Goal: Transaction & Acquisition: Book appointment/travel/reservation

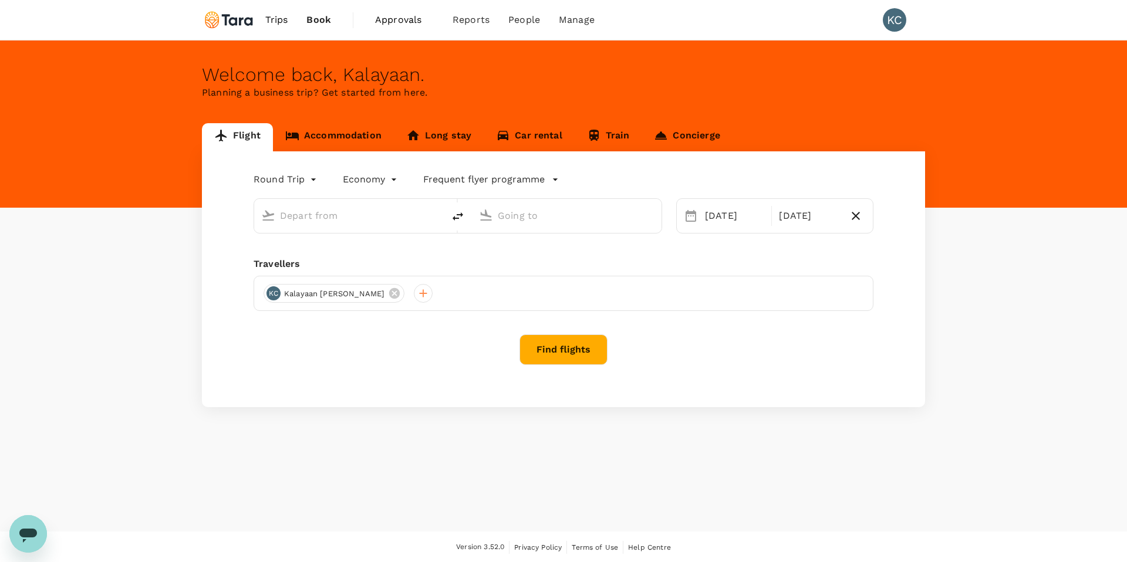
type input "[PERSON_NAME] Intl (MNL)"
type input "Suvarnabhumi Intl (BKK)"
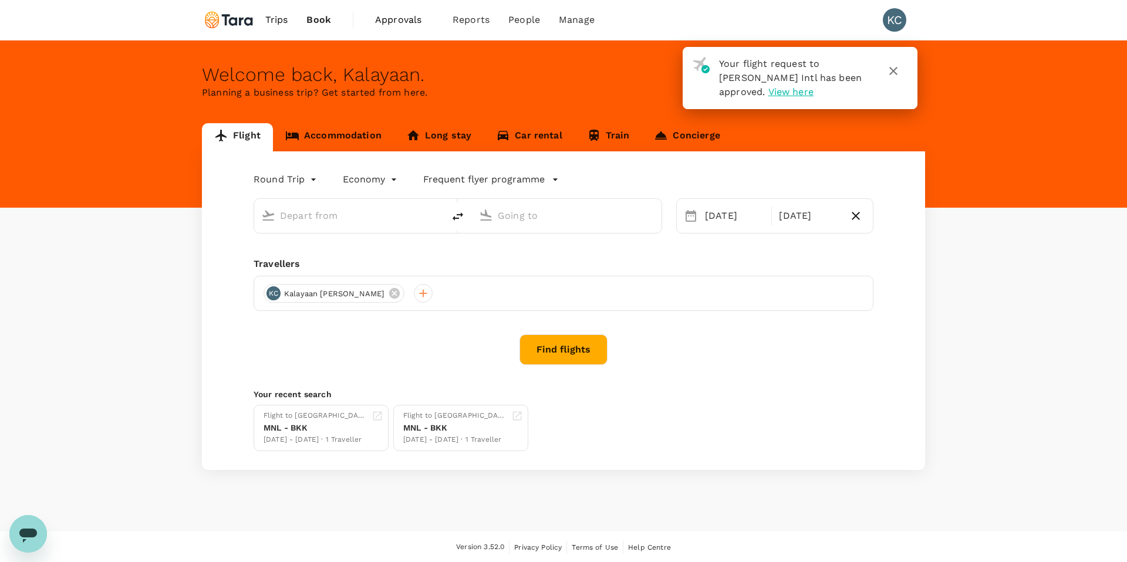
type input "[PERSON_NAME] Intl (MNL)"
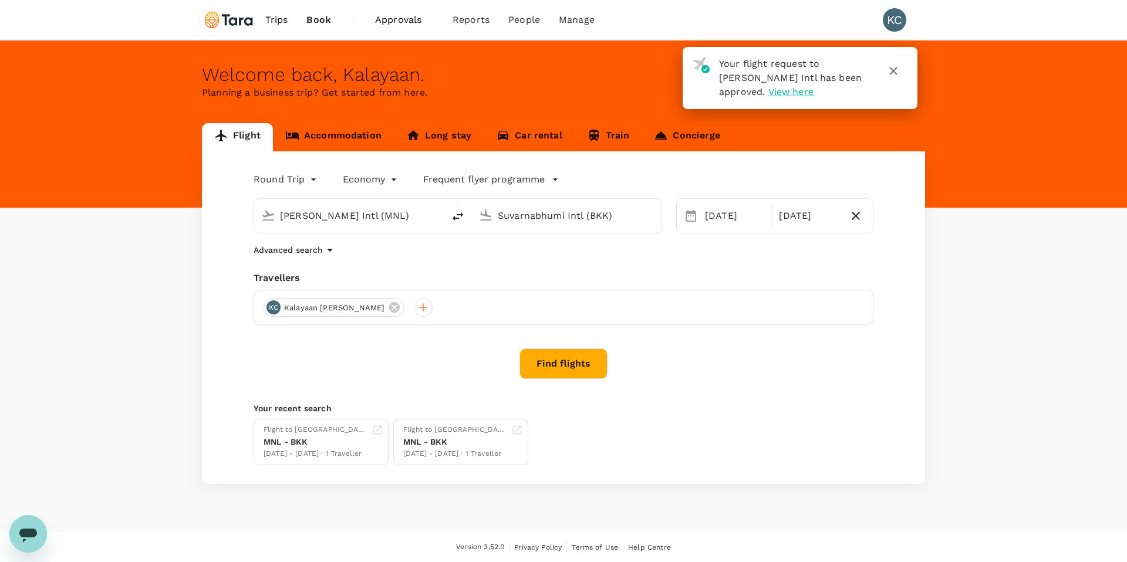
click at [431, 364] on div "Find flights" at bounding box center [564, 364] width 620 height 31
click at [535, 227] on div "Suvarnabhumi Intl (BKK)" at bounding box center [567, 216] width 190 height 34
click at [534, 221] on input "Suvarnabhumi Intl (BKK)" at bounding box center [567, 216] width 139 height 18
click at [523, 289] on p "Singapore Changi" at bounding box center [576, 296] width 270 height 14
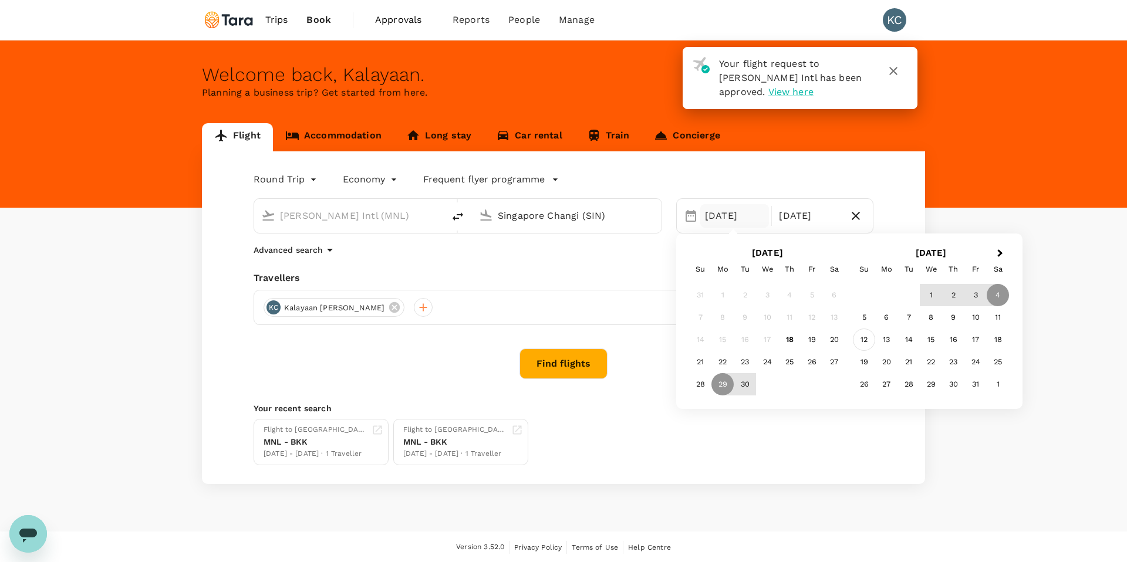
type input "Singapore Changi (SIN)"
click at [864, 337] on div "12" at bounding box center [864, 340] width 22 height 22
click at [749, 336] on div "14" at bounding box center [745, 340] width 22 height 22
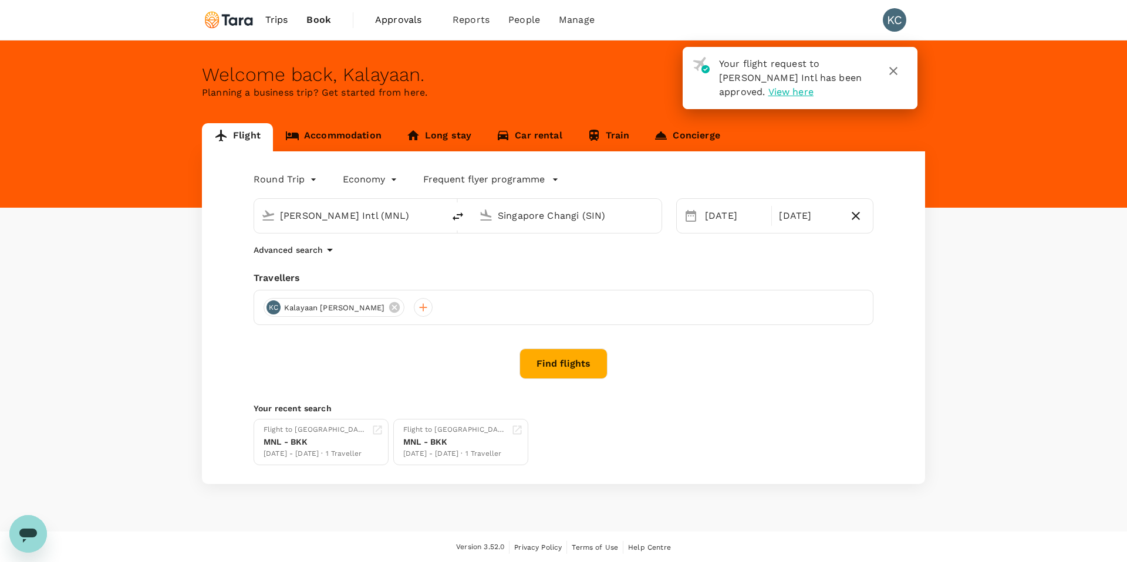
click at [565, 369] on button "Find flights" at bounding box center [563, 364] width 88 height 31
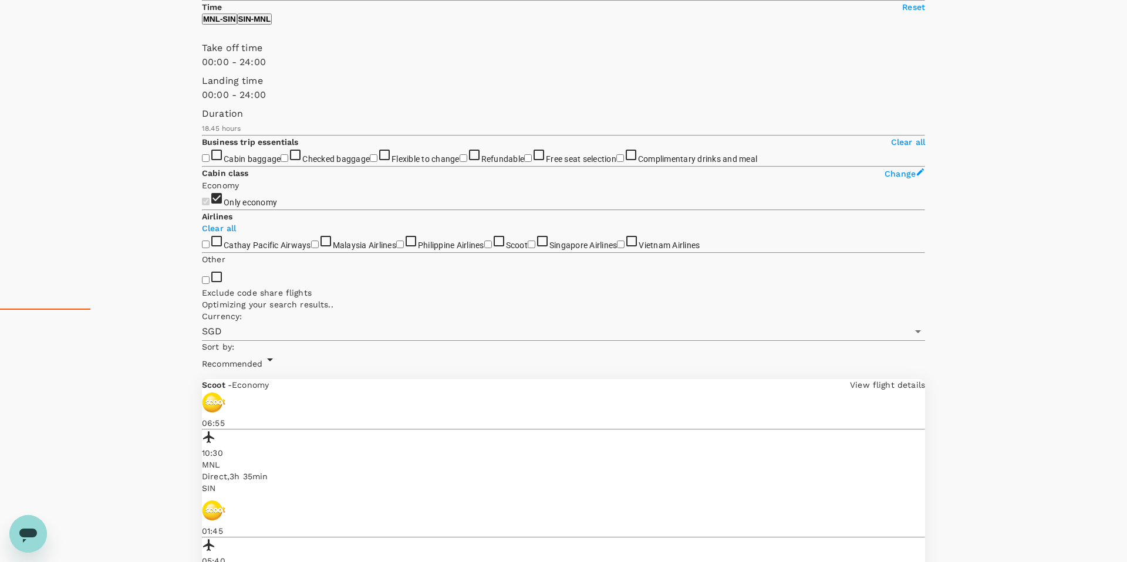
scroll to position [259, 0]
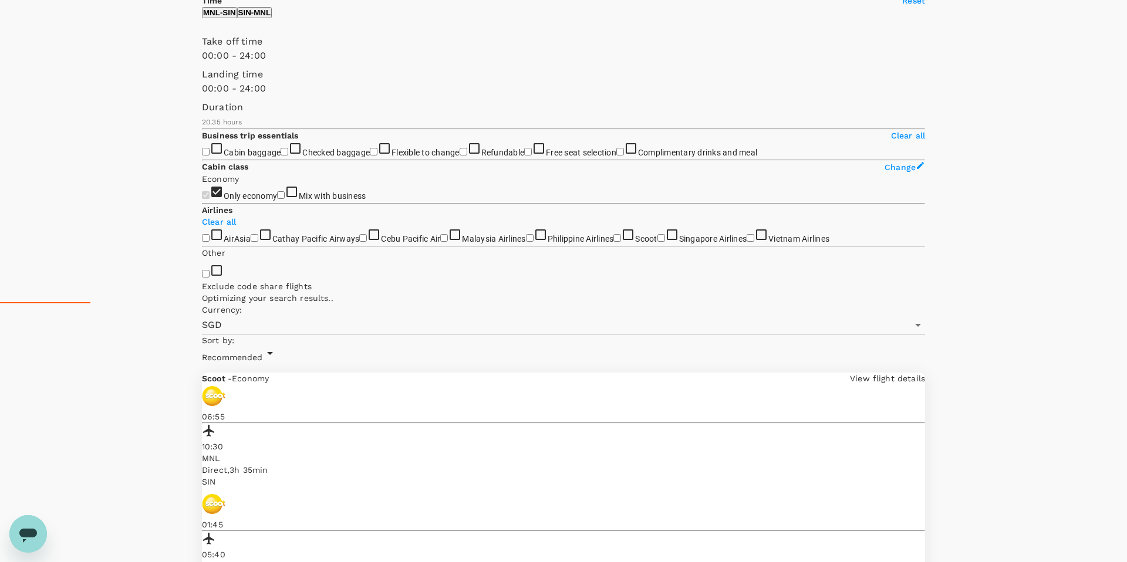
type input "1235"
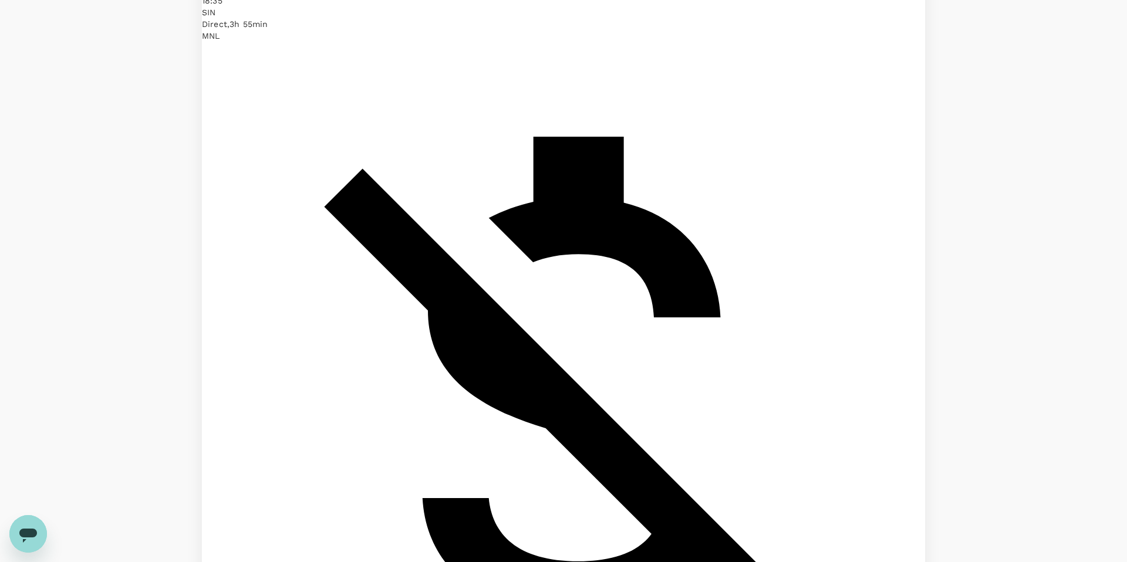
scroll to position [2629, 0]
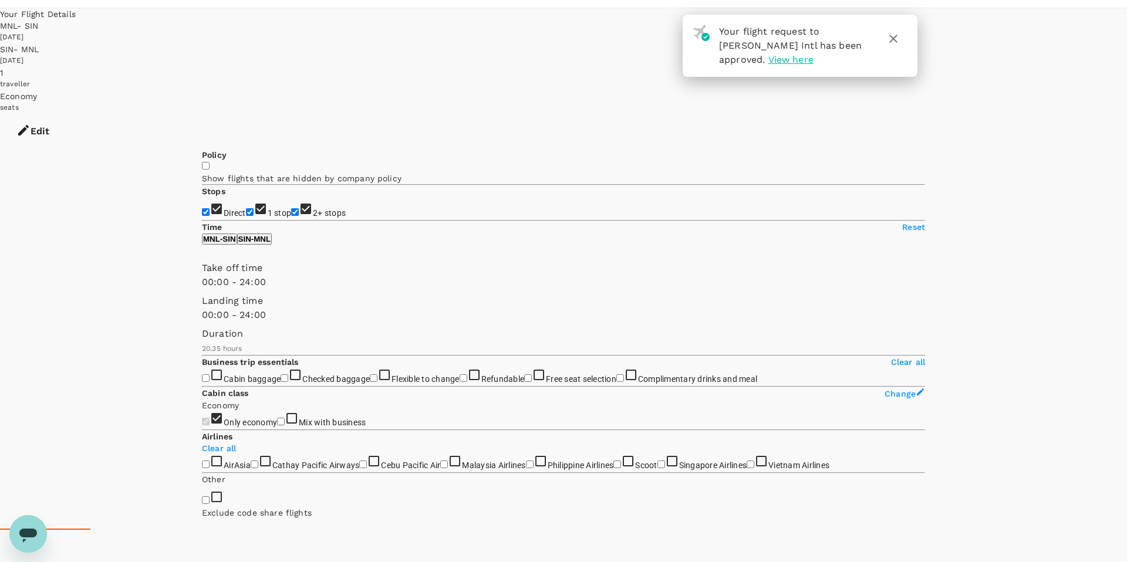
scroll to position [0, 0]
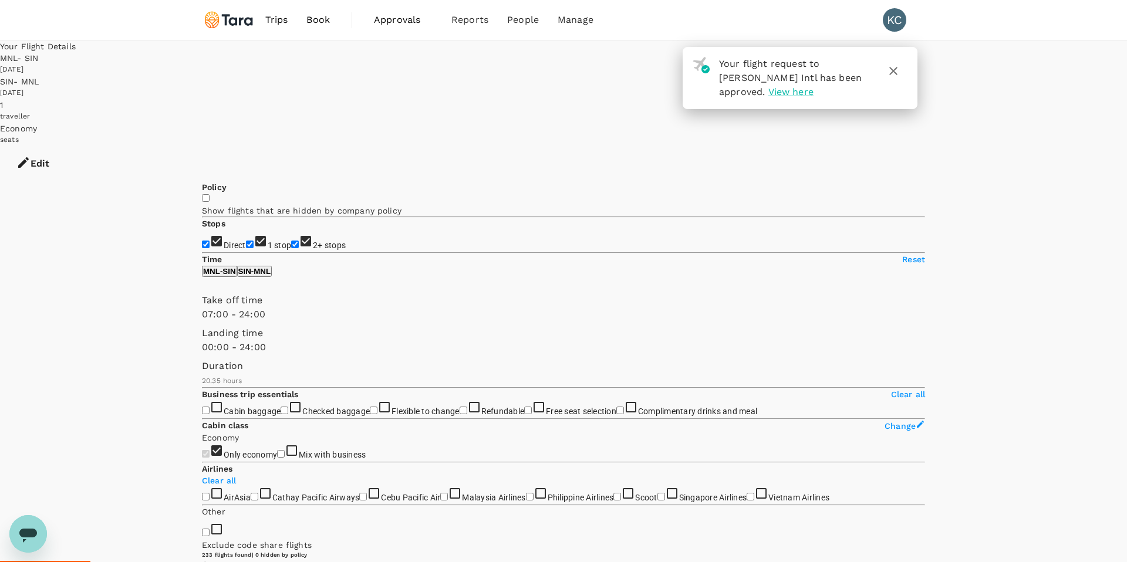
type input "480"
drag, startPoint x: 200, startPoint y: 347, endPoint x: 262, endPoint y: 353, distance: 61.9
click at [202, 322] on span at bounding box center [202, 322] width 0 height 0
drag, startPoint x: 380, startPoint y: 351, endPoint x: 316, endPoint y: 353, distance: 63.4
click at [202, 322] on span at bounding box center [202, 322] width 0 height 0
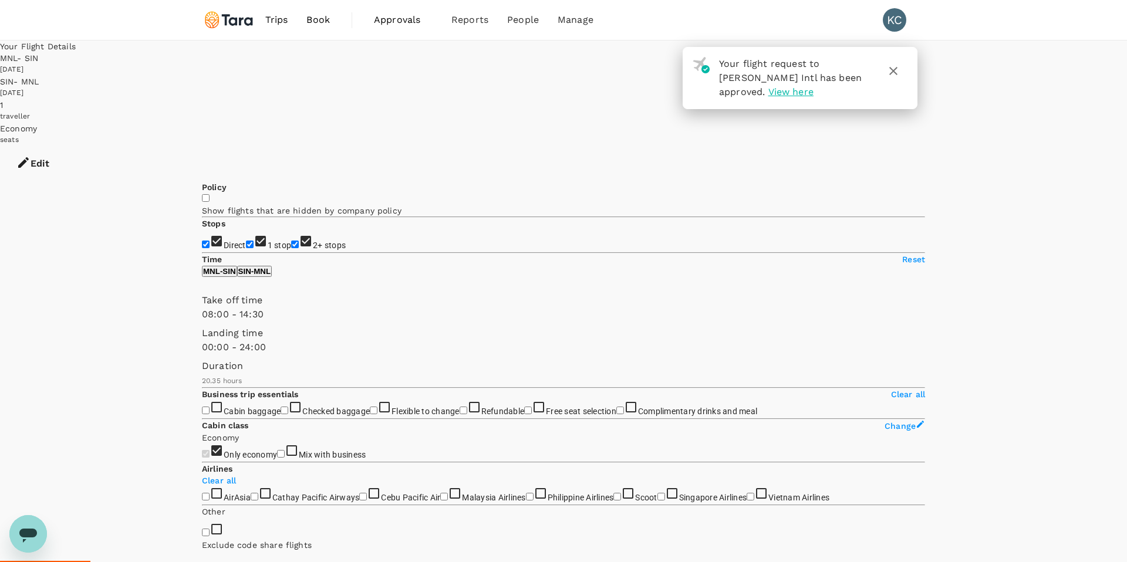
type input "840"
drag, startPoint x: 312, startPoint y: 349, endPoint x: 306, endPoint y: 349, distance: 6.5
click at [202, 322] on span at bounding box center [202, 322] width 0 height 0
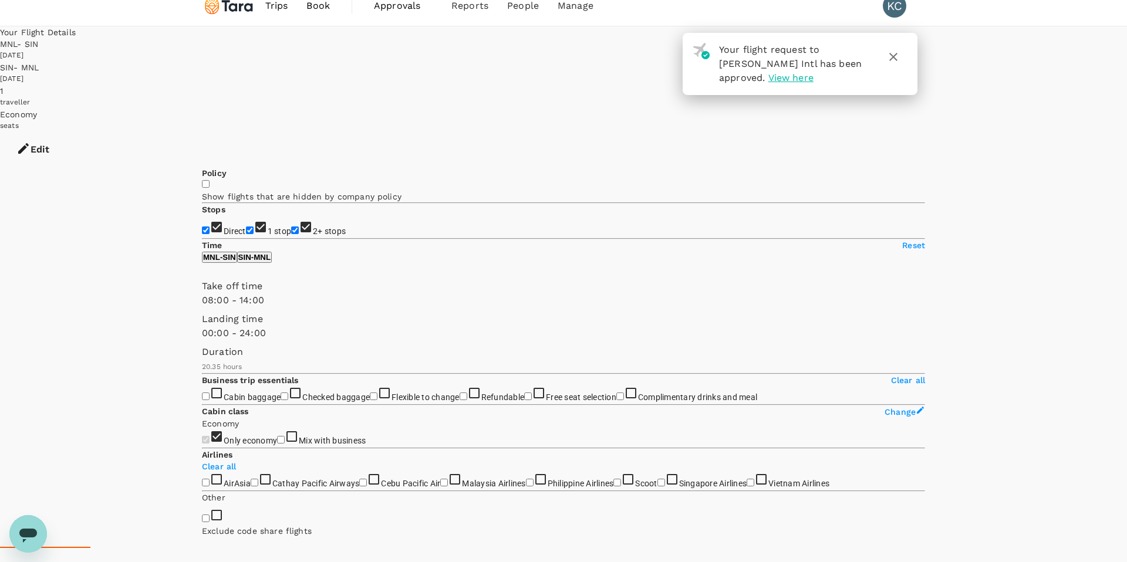
click at [271, 262] on p "SIN - MNL" at bounding box center [254, 257] width 33 height 9
type input "1170"
drag, startPoint x: 202, startPoint y: 330, endPoint x: 349, endPoint y: 337, distance: 146.9
click at [202, 308] on span at bounding box center [202, 308] width 0 height 0
click at [236, 262] on p "MNL - SIN" at bounding box center [219, 257] width 33 height 9
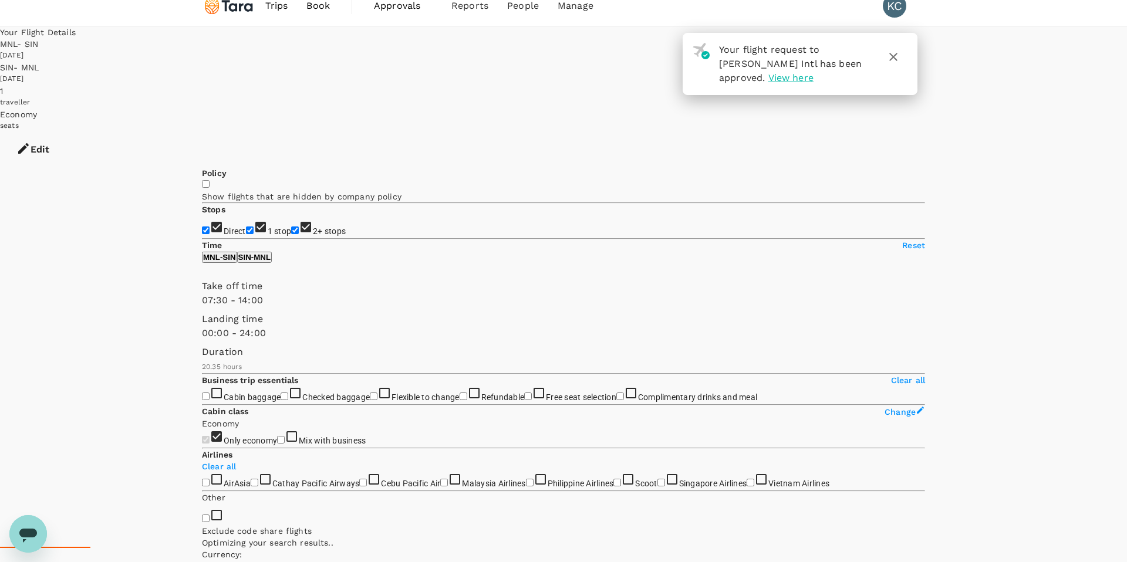
type input "360"
drag, startPoint x: 258, startPoint y: 332, endPoint x: 247, endPoint y: 332, distance: 11.2
click at [202, 308] on span at bounding box center [202, 308] width 0 height 0
type input "930"
drag, startPoint x: 313, startPoint y: 334, endPoint x: 319, endPoint y: 336, distance: 6.9
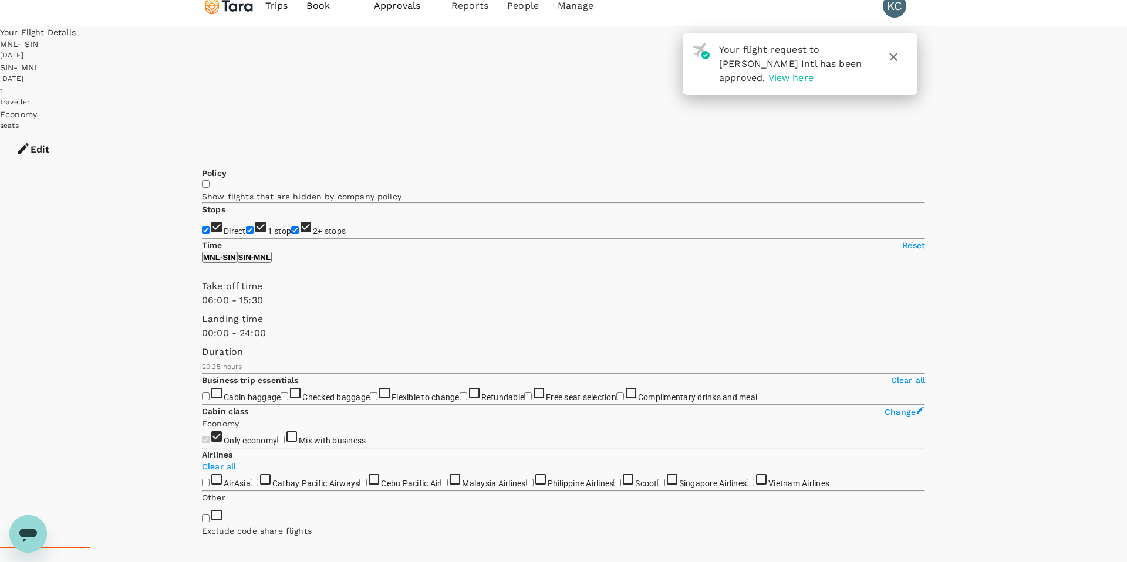
click at [202, 308] on span at bounding box center [202, 308] width 0 height 0
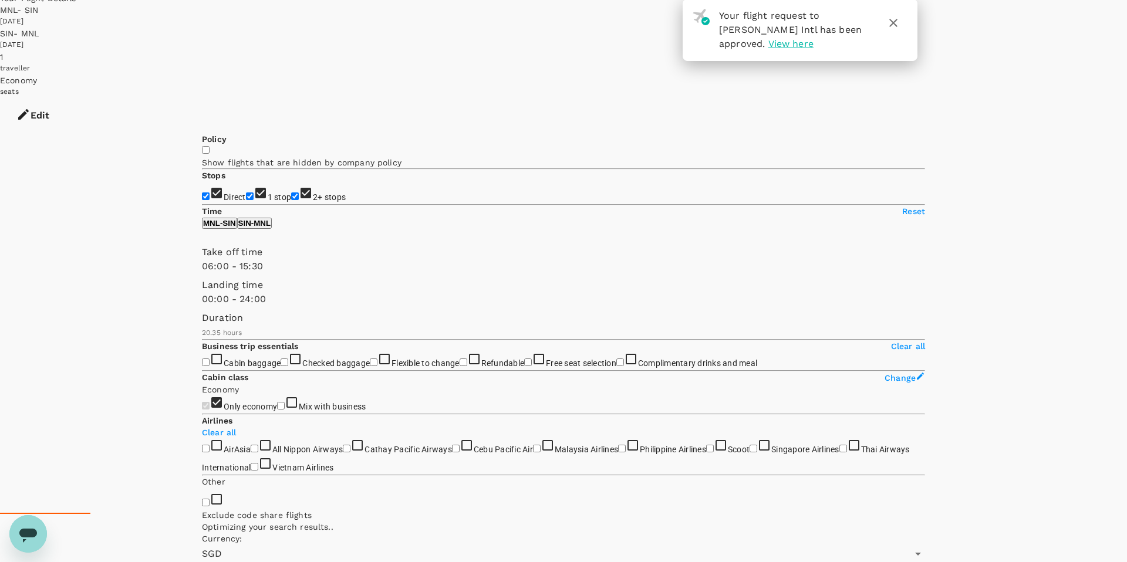
scroll to position [49, 0]
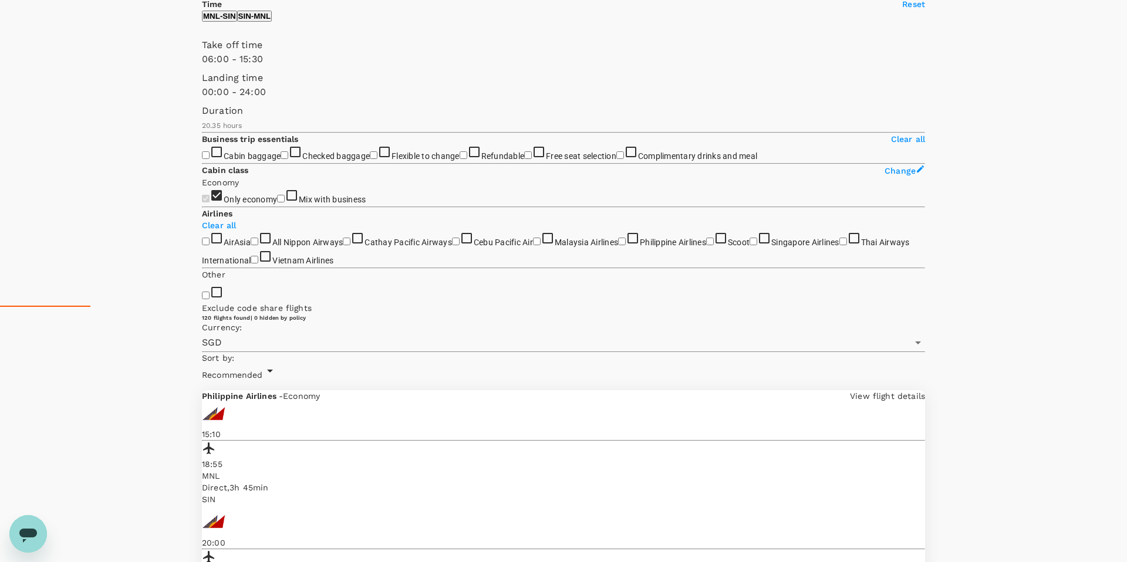
scroll to position [265, 0]
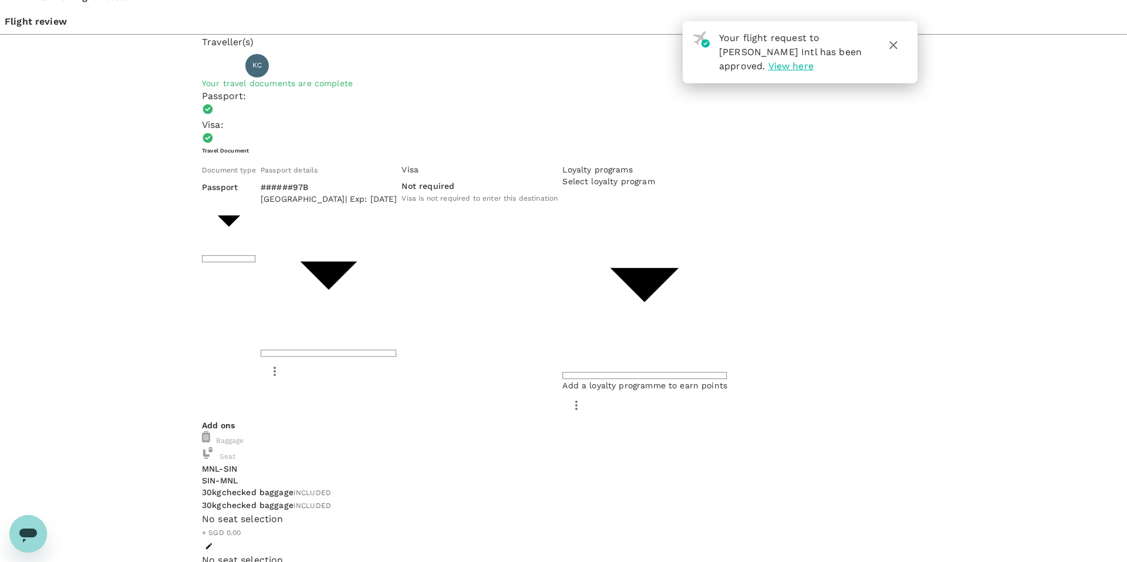
scroll to position [32, 0]
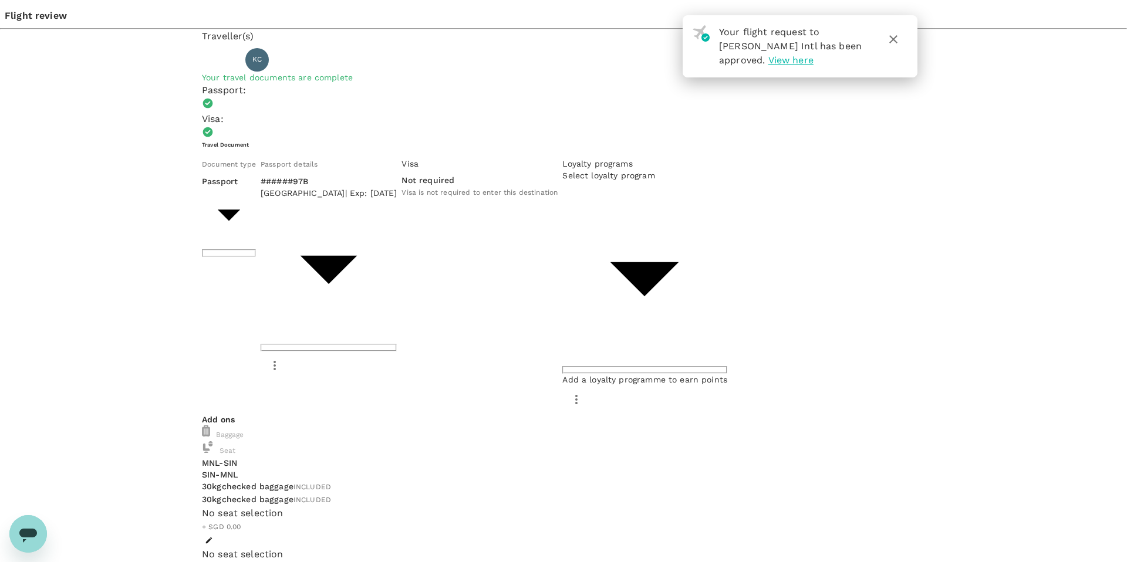
type input "9b978822-4779-4897-880a-17c8504d3706"
type textarea "J"
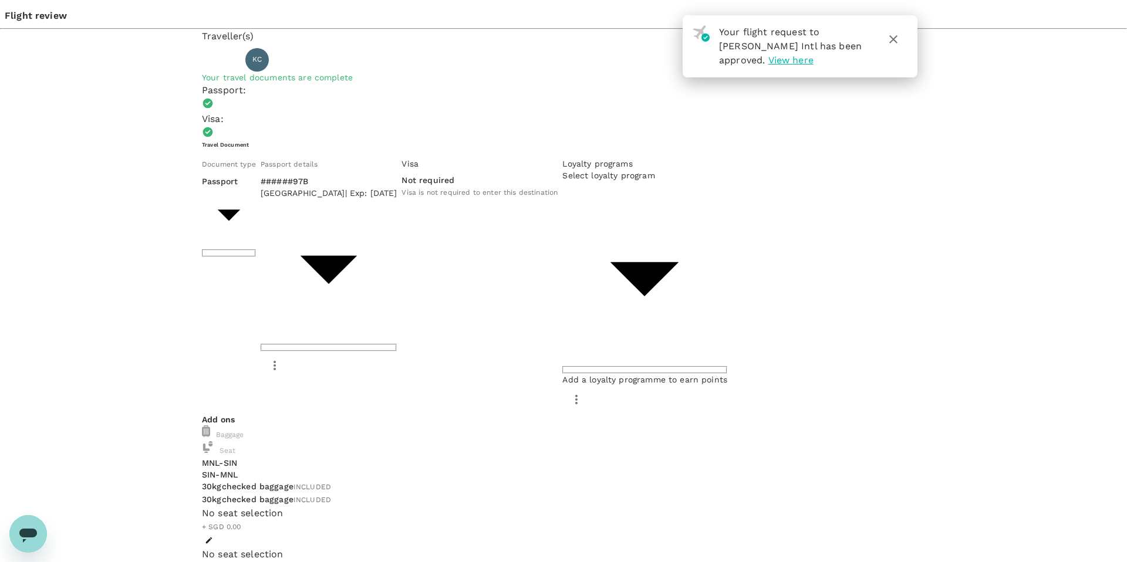
type textarea "Join the Funders Table [DATE] and LT/PLT meeting [DATE]"
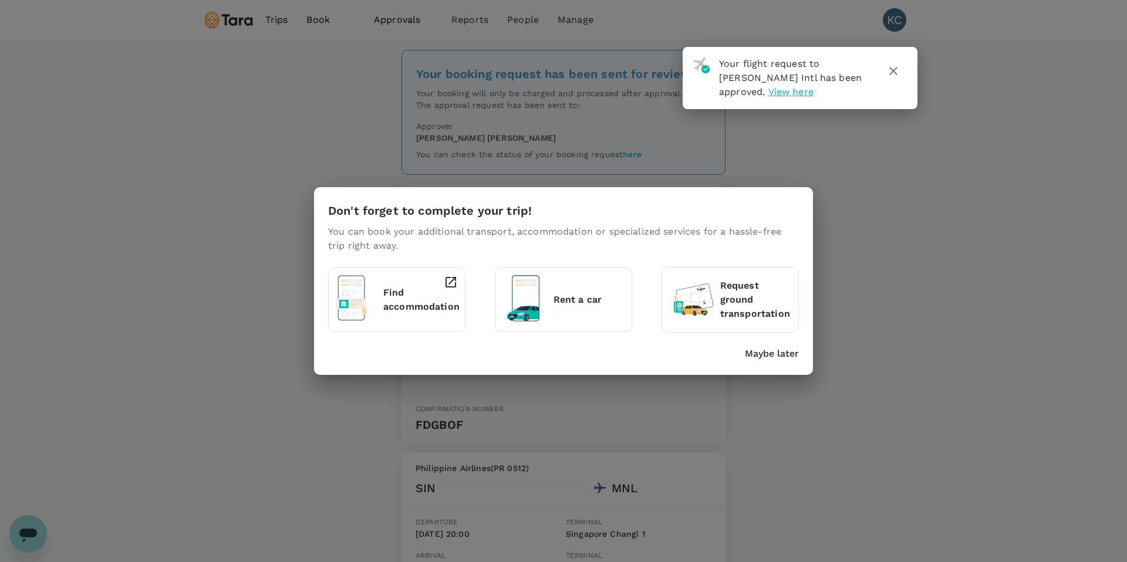
click at [896, 72] on icon "button" at bounding box center [893, 71] width 14 height 14
